Goal: Task Accomplishment & Management: Manage account settings

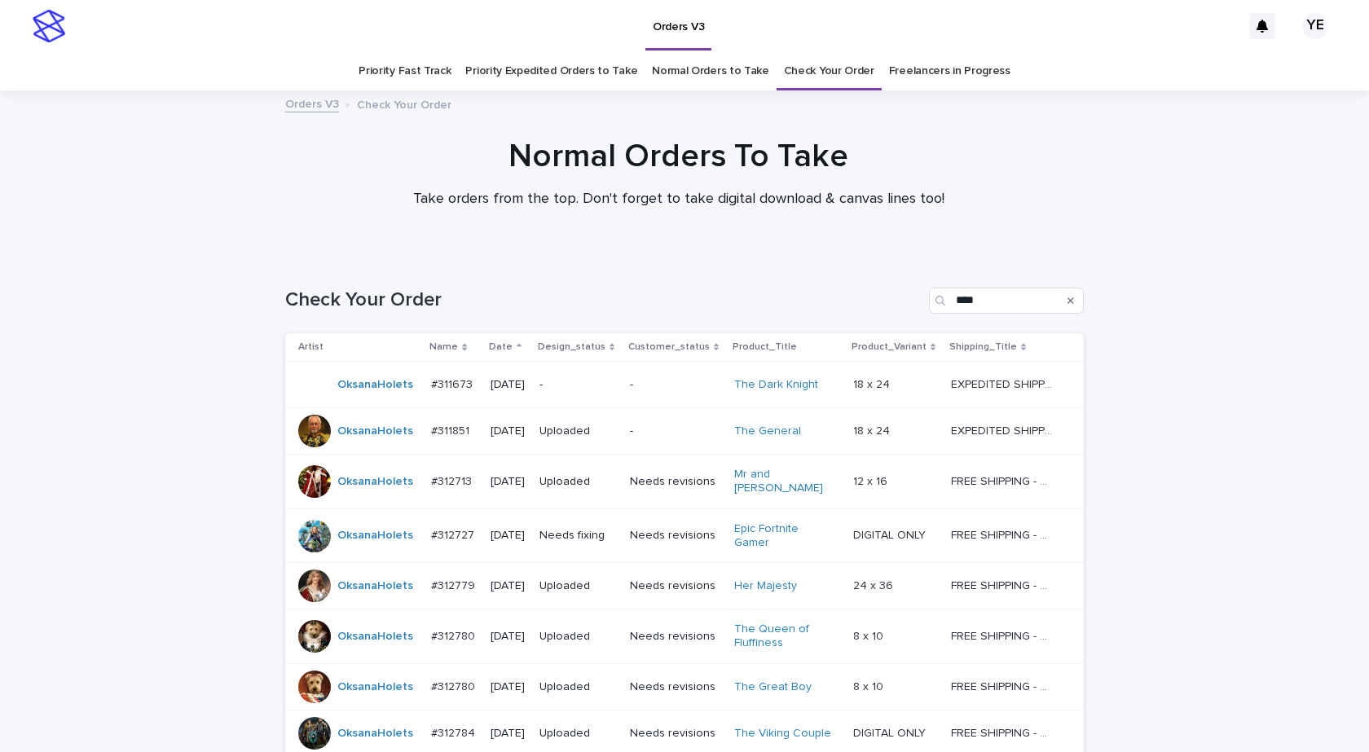
scroll to position [275, 0]
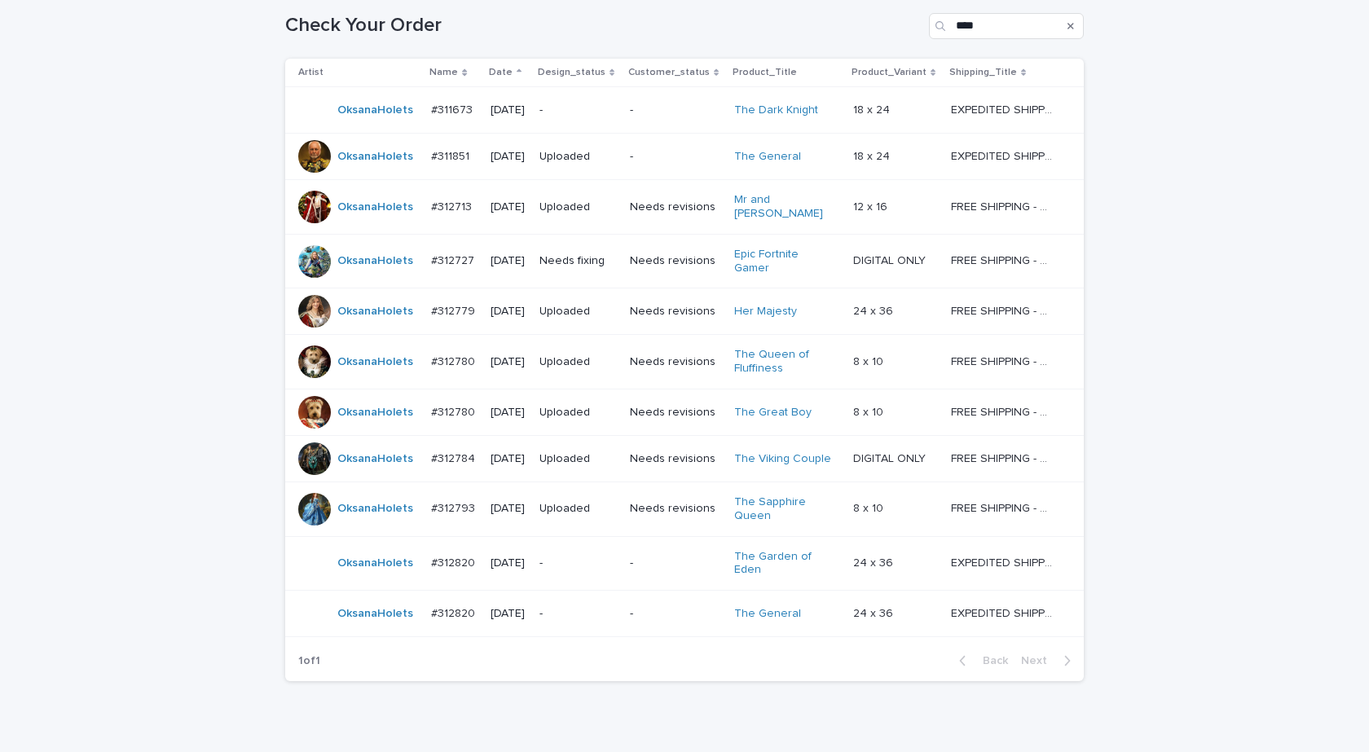
click at [63, 267] on div "Loading... Saving… Loading... Saving… Check Your Order **** Artist Name Date De…" at bounding box center [684, 378] width 1369 height 796
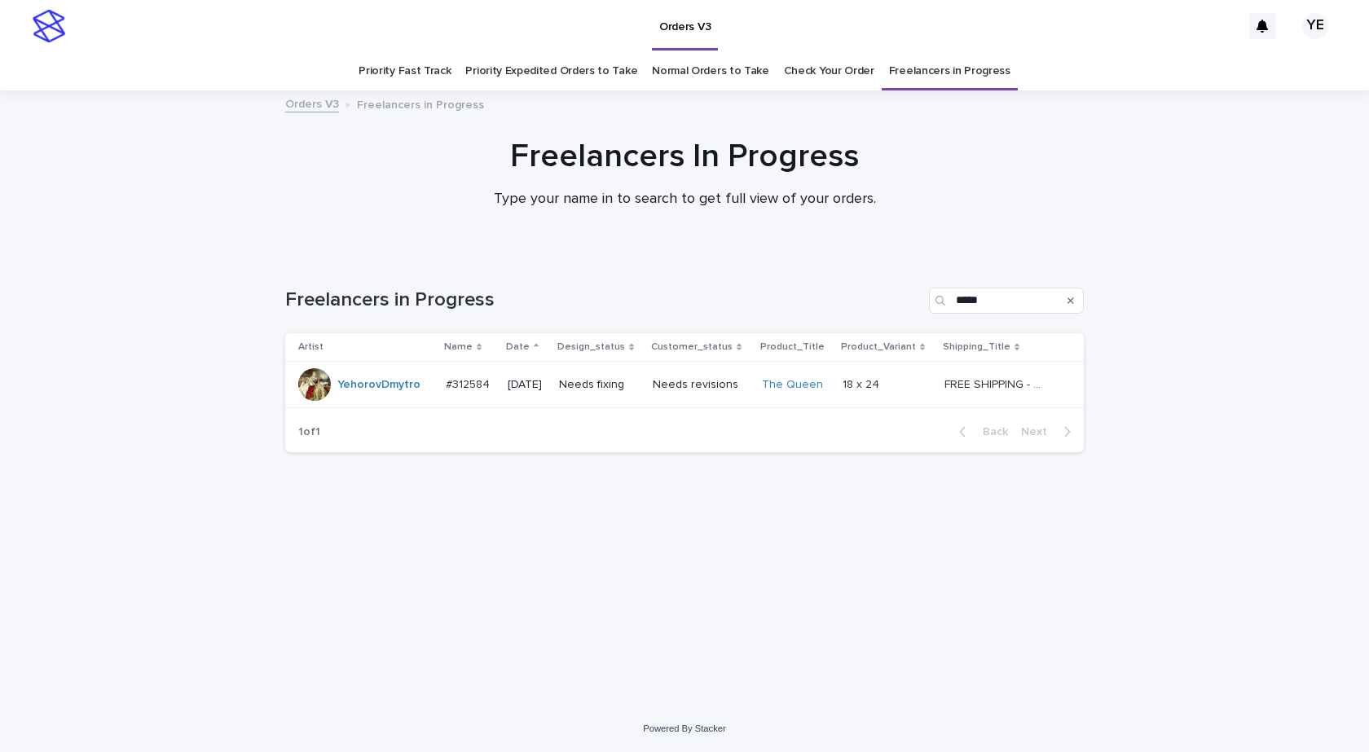
click at [362, 404] on td "YehorovDmytro" at bounding box center [362, 385] width 154 height 46
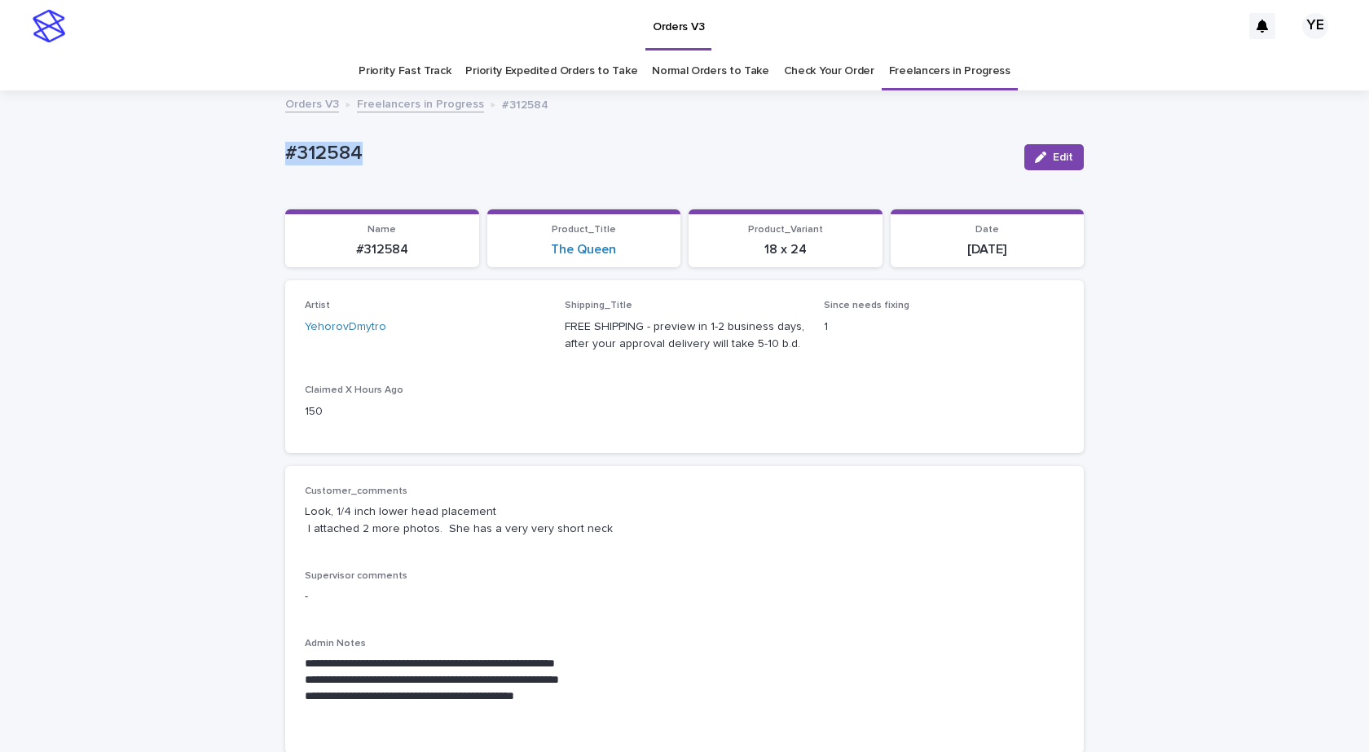
drag, startPoint x: 384, startPoint y: 143, endPoint x: 212, endPoint y: 158, distance: 172.7
copy p "#312584"
click at [1039, 148] on button "Edit" at bounding box center [1055, 157] width 60 height 26
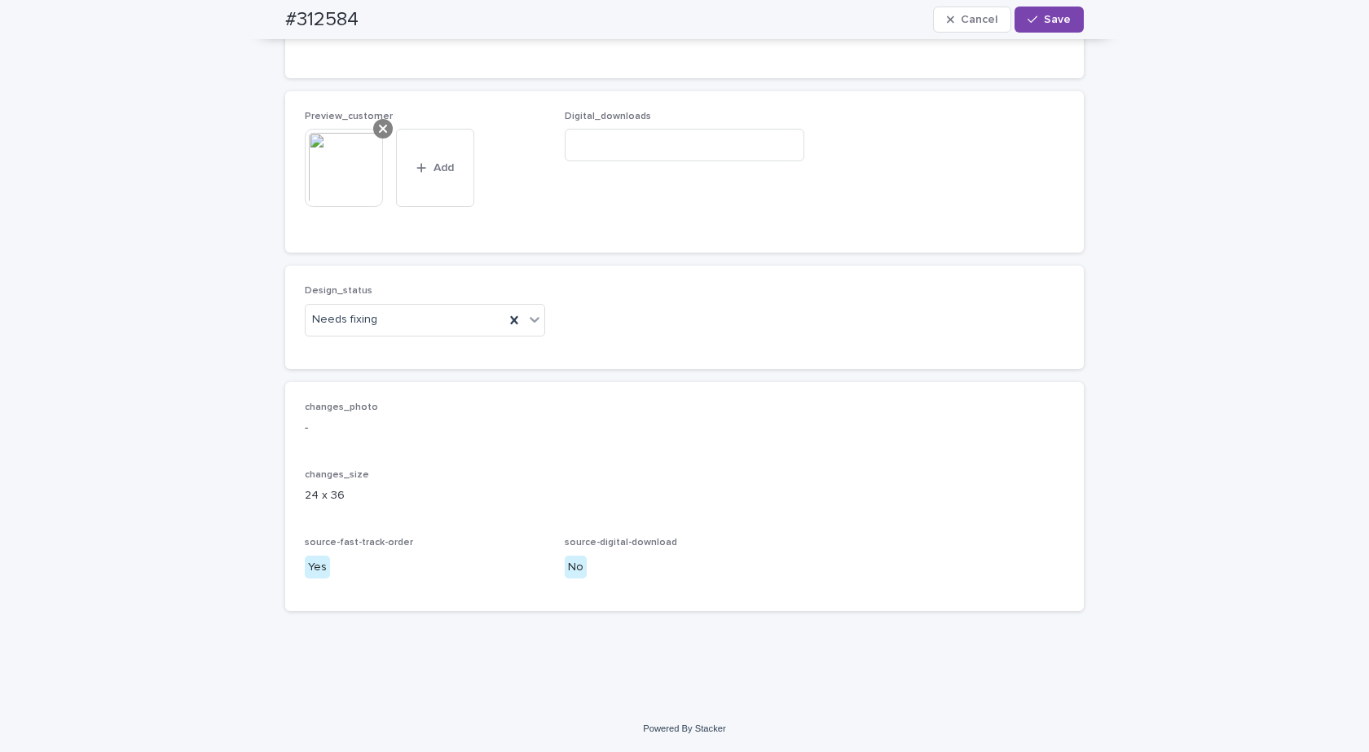
click at [374, 119] on div at bounding box center [383, 129] width 20 height 20
click at [411, 325] on div "Needs fixing" at bounding box center [405, 320] width 199 height 27
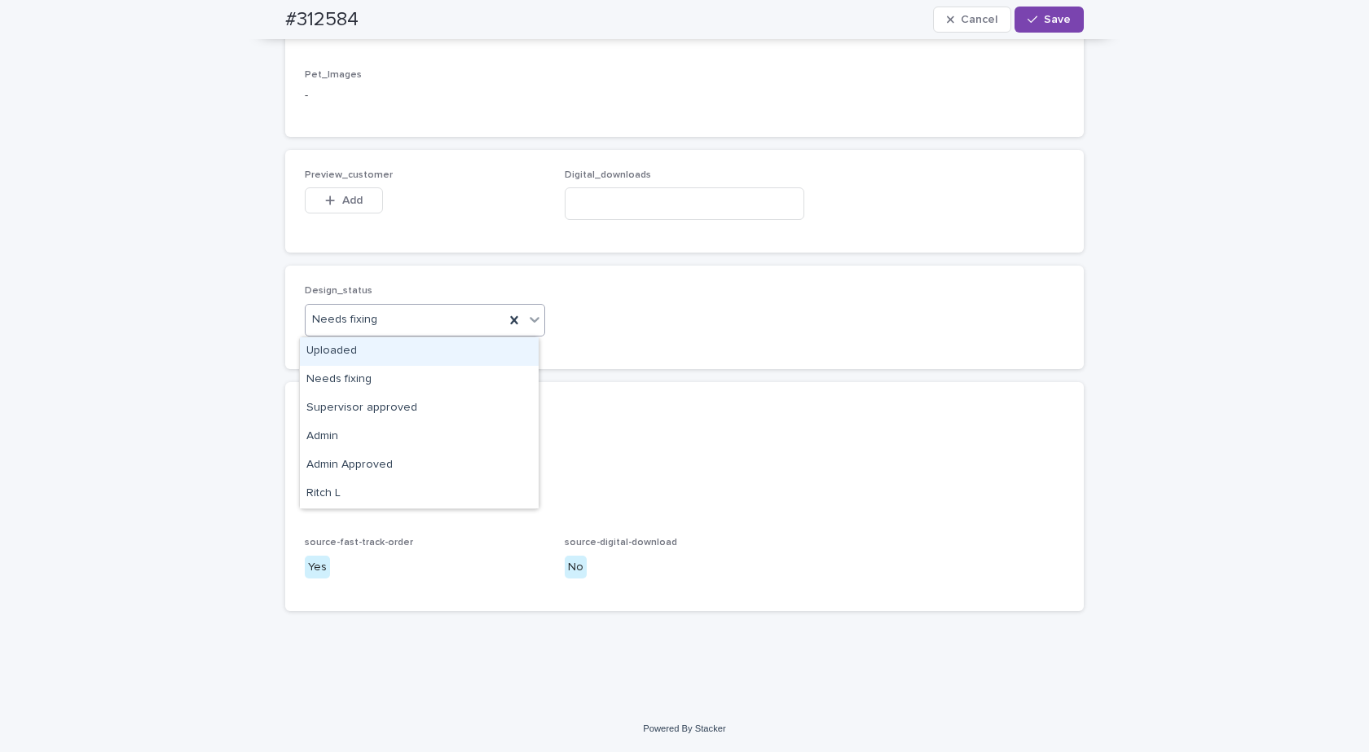
click at [335, 343] on div "Uploaded" at bounding box center [419, 351] width 239 height 29
click at [336, 194] on button "Add" at bounding box center [344, 200] width 78 height 26
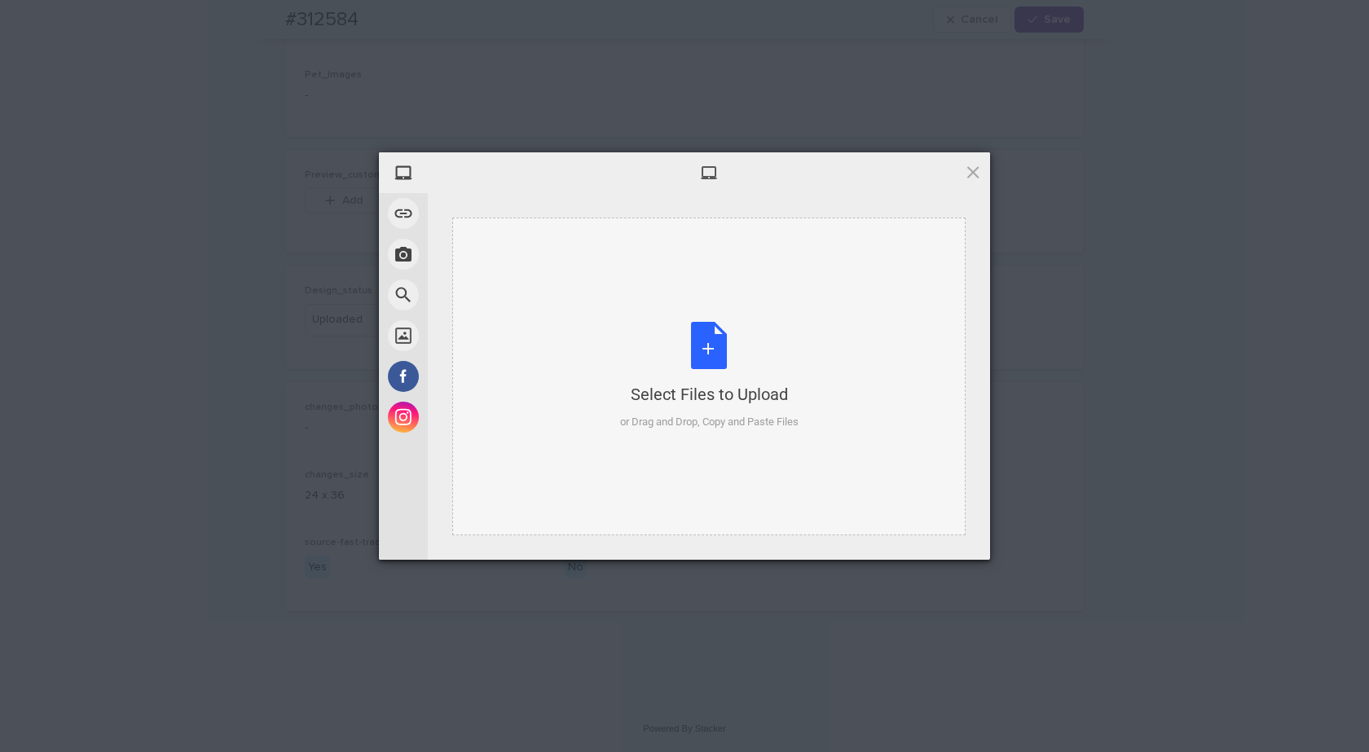
click at [721, 374] on div "Select Files to Upload or Drag and Drop, Copy and Paste Files" at bounding box center [709, 376] width 179 height 108
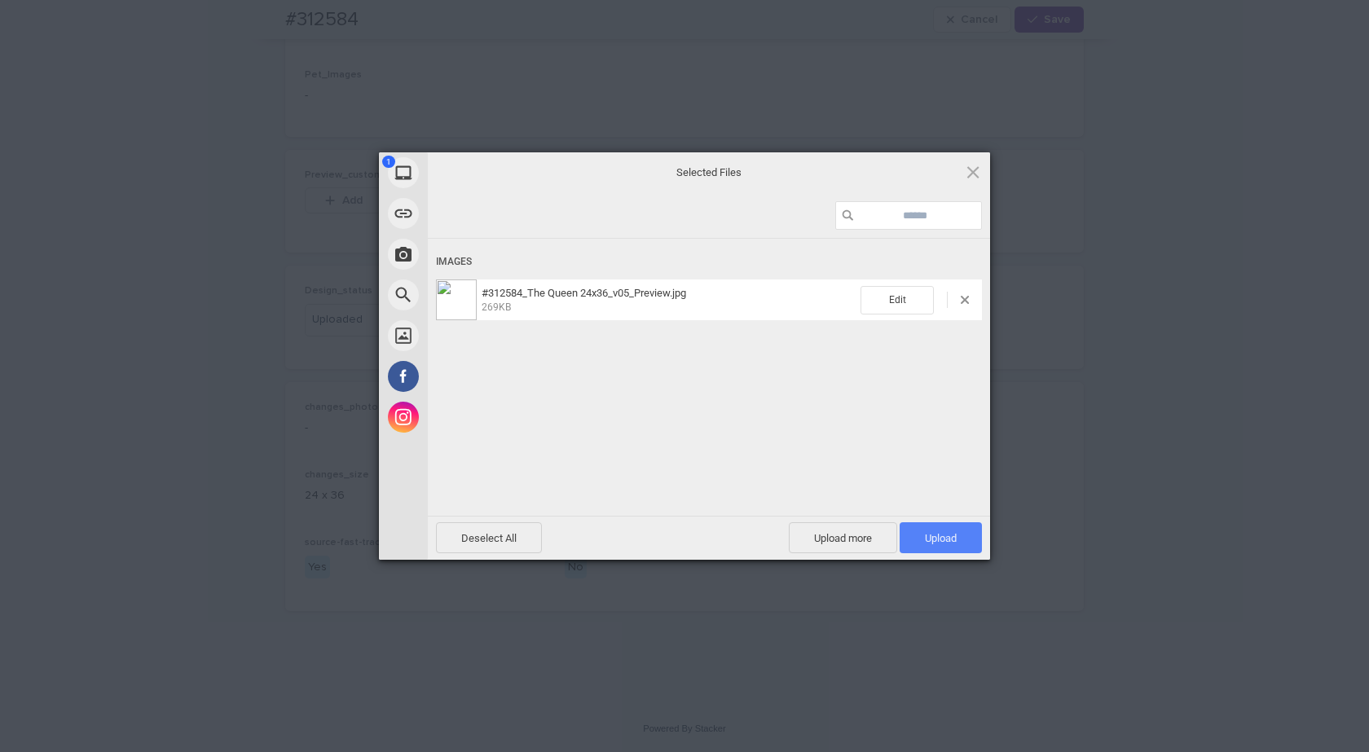
click at [936, 540] on span "Upload 1" at bounding box center [941, 538] width 32 height 12
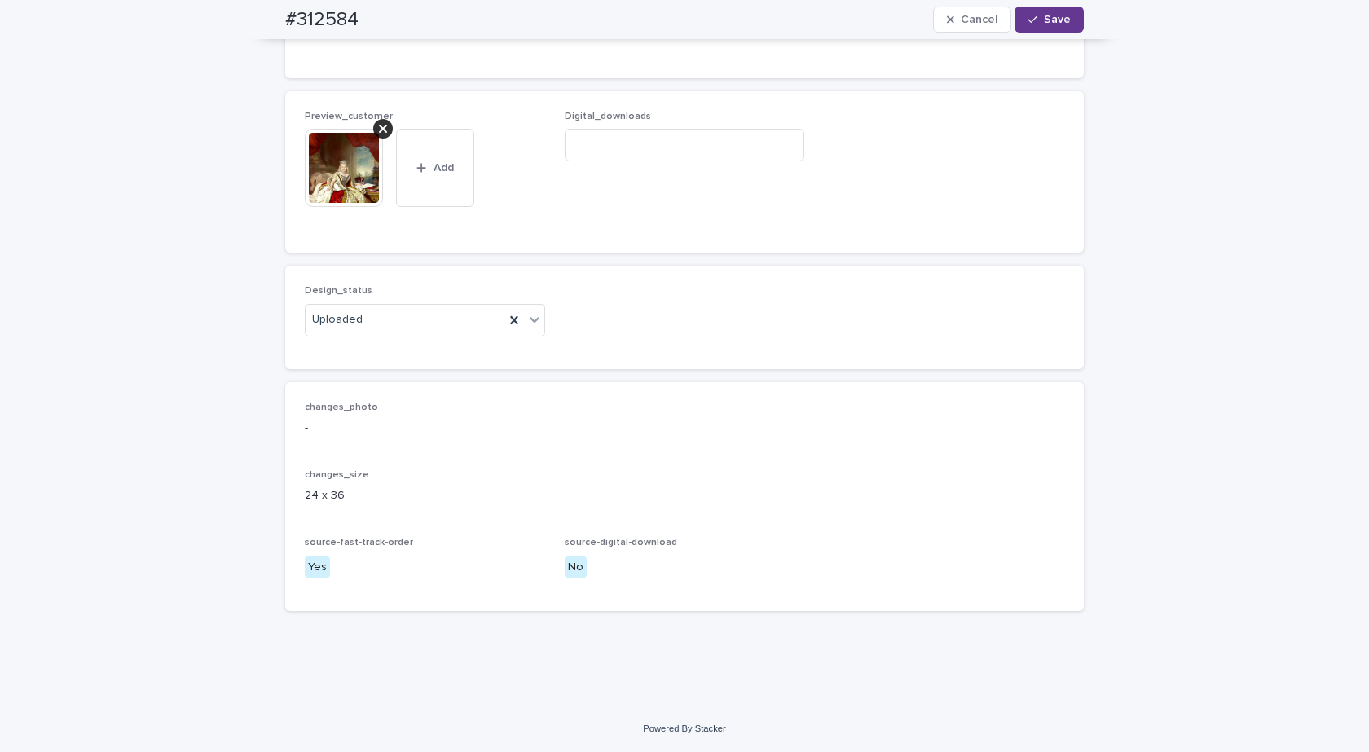
click at [1051, 18] on span "Save" at bounding box center [1057, 19] width 27 height 11
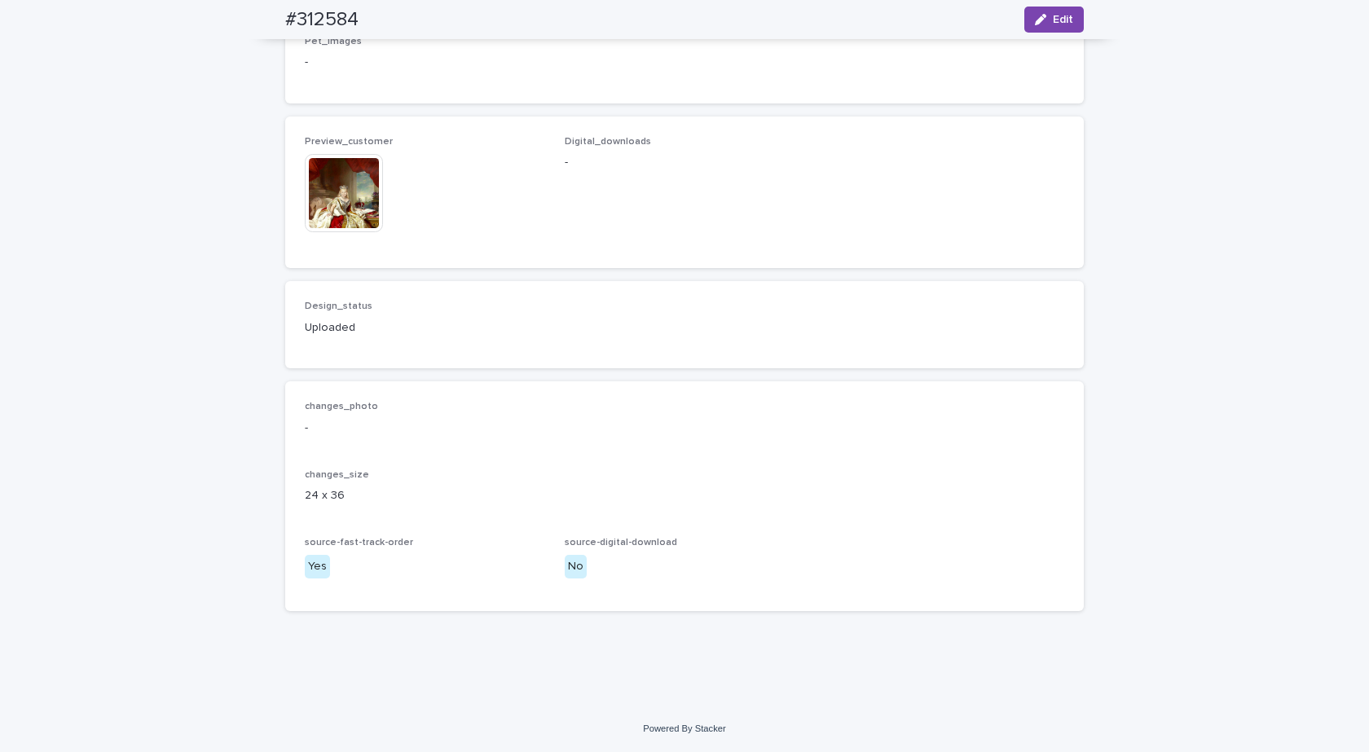
click at [345, 207] on img at bounding box center [344, 193] width 78 height 78
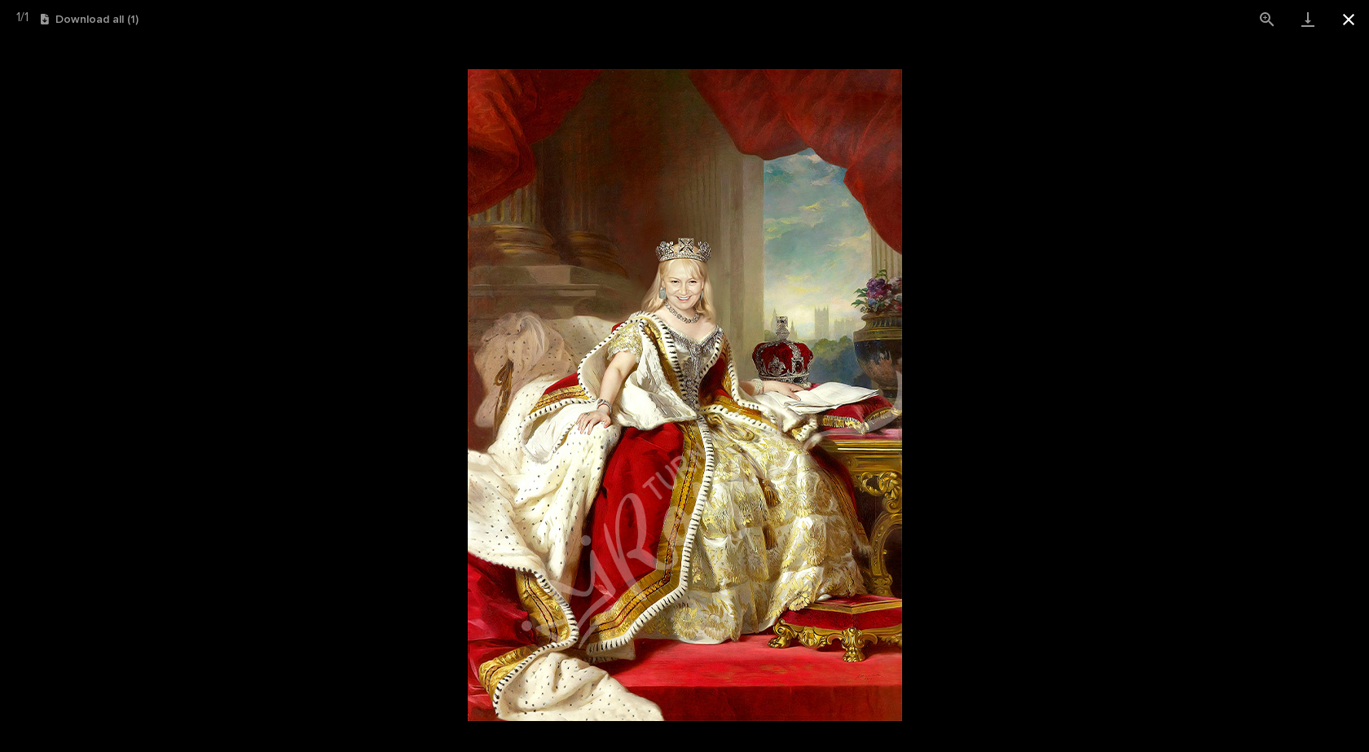
click at [1353, 15] on button "Close gallery" at bounding box center [1349, 19] width 41 height 38
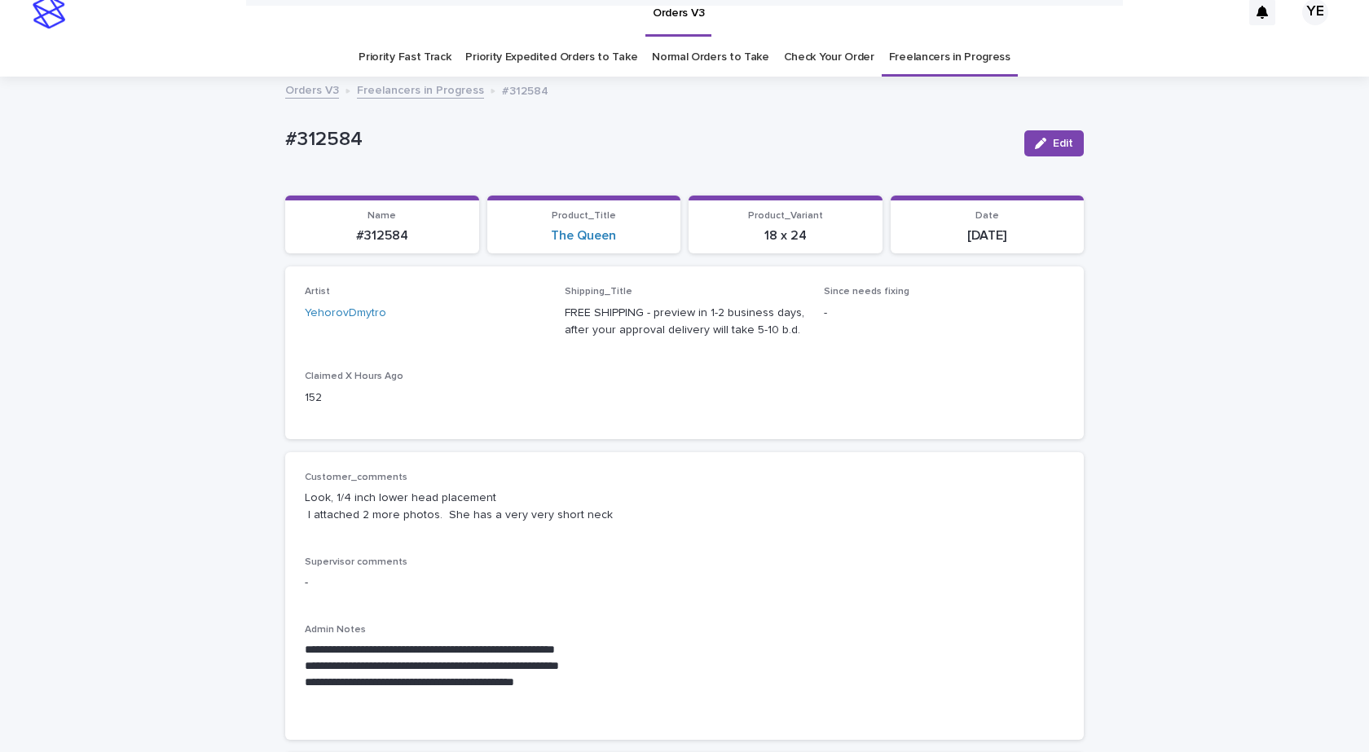
scroll to position [0, 0]
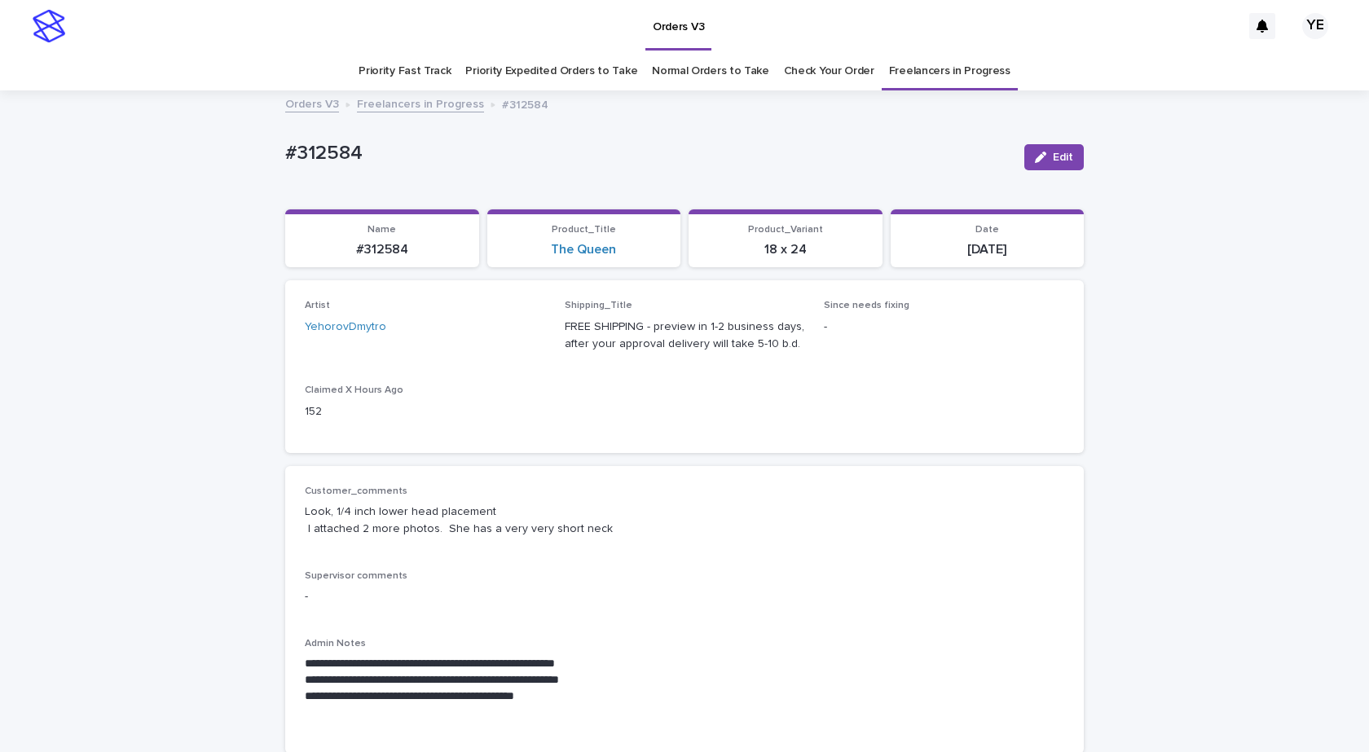
click at [364, 108] on link "Freelancers in Progress" at bounding box center [420, 103] width 127 height 19
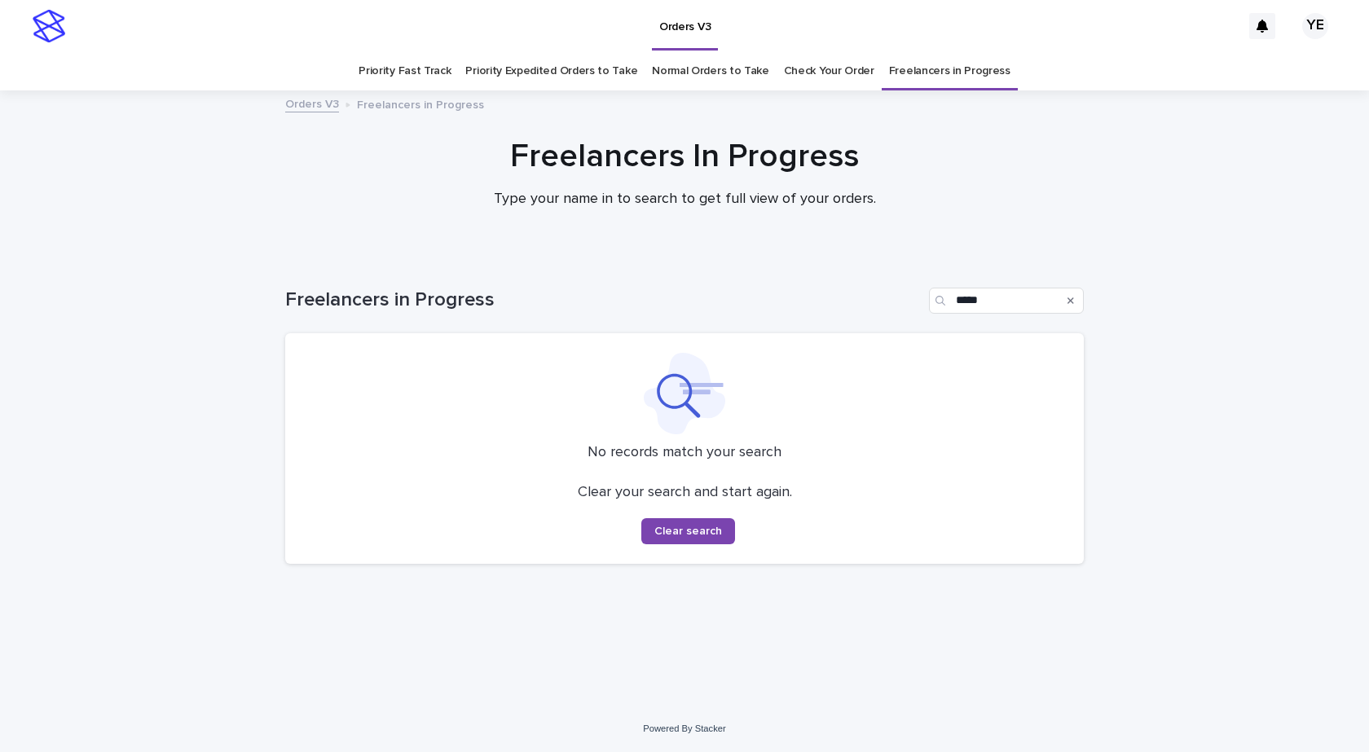
drag, startPoint x: 183, startPoint y: 233, endPoint x: 174, endPoint y: 108, distance: 125.9
click at [183, 233] on div at bounding box center [684, 172] width 1369 height 163
